Goal: Task Accomplishment & Management: Manage account settings

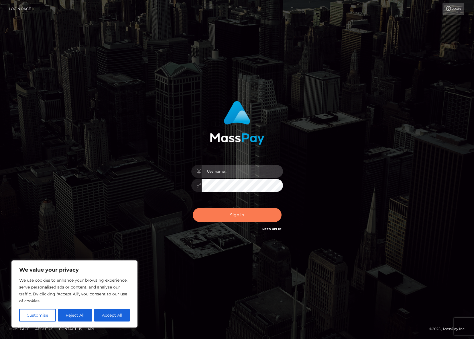
type input "Shany.Luminary"
click at [242, 216] on button "Sign in" at bounding box center [237, 215] width 89 height 14
type input "Shany.Luminary"
click at [246, 220] on button "Sign in" at bounding box center [237, 215] width 89 height 14
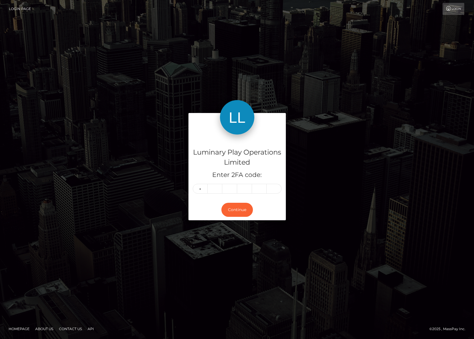
type input "6"
type input "7"
type input "6"
type input "1"
type input "7"
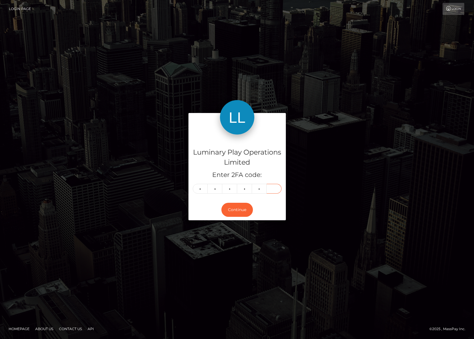
type input "7"
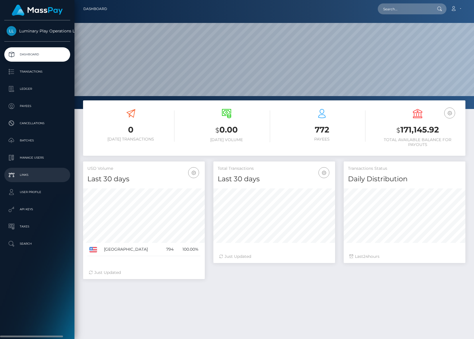
scroll to position [102, 122]
click at [25, 87] on p "Ledger" at bounding box center [37, 89] width 61 height 9
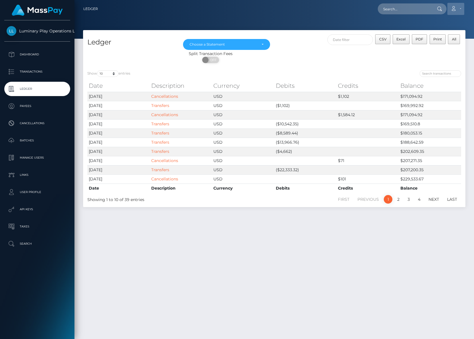
click at [459, 5] on link "Account" at bounding box center [456, 9] width 17 height 12
click at [429, 36] on link "Logout" at bounding box center [443, 37] width 46 height 11
